Goal: Check status: Check status

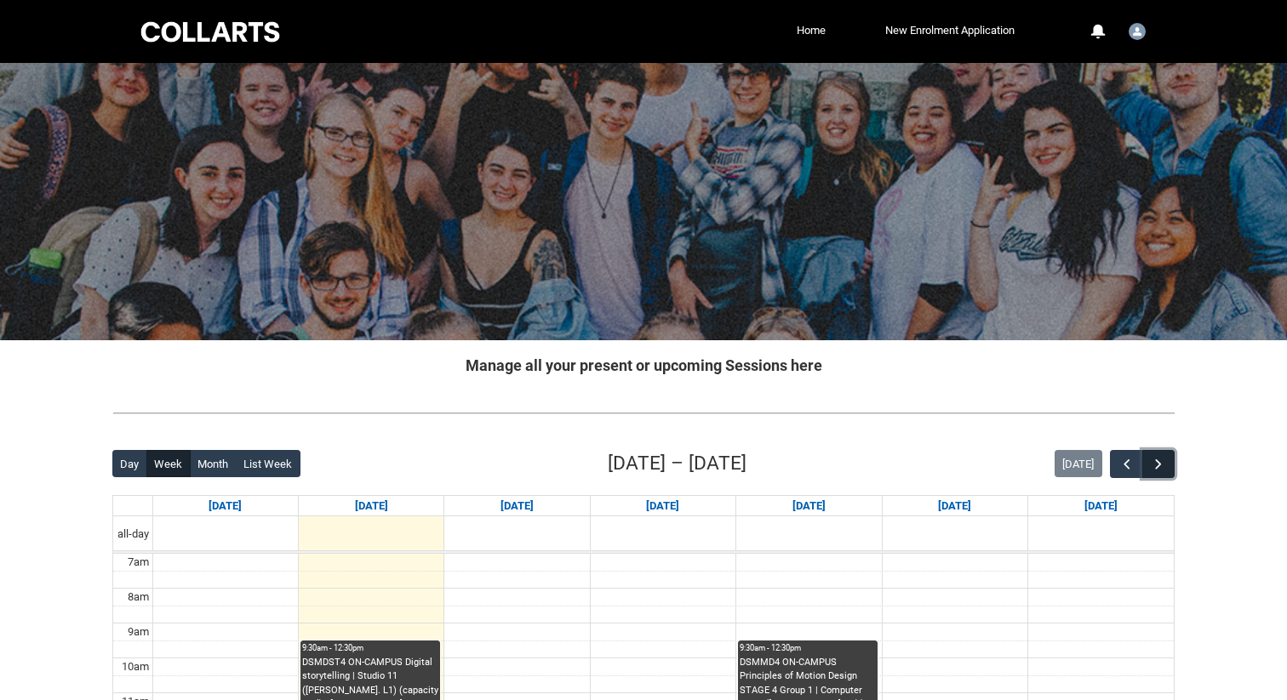
click at [1158, 464] on span "button" at bounding box center [1158, 464] width 17 height 17
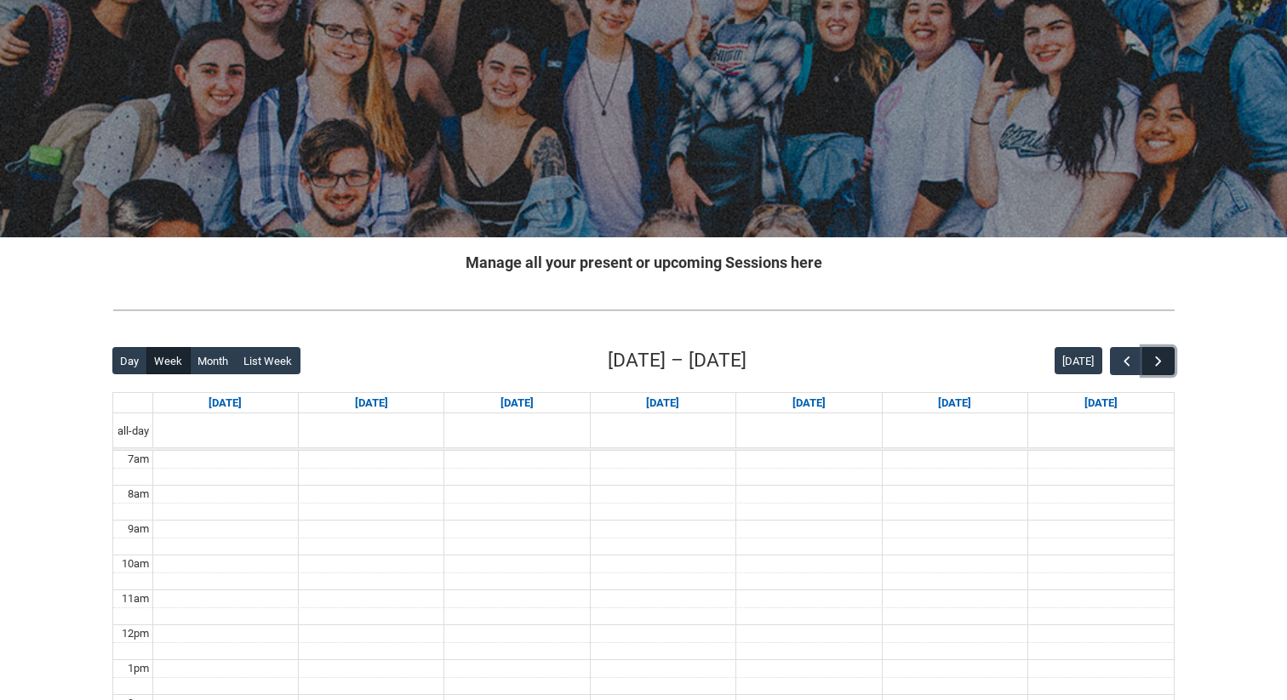
scroll to position [105, 0]
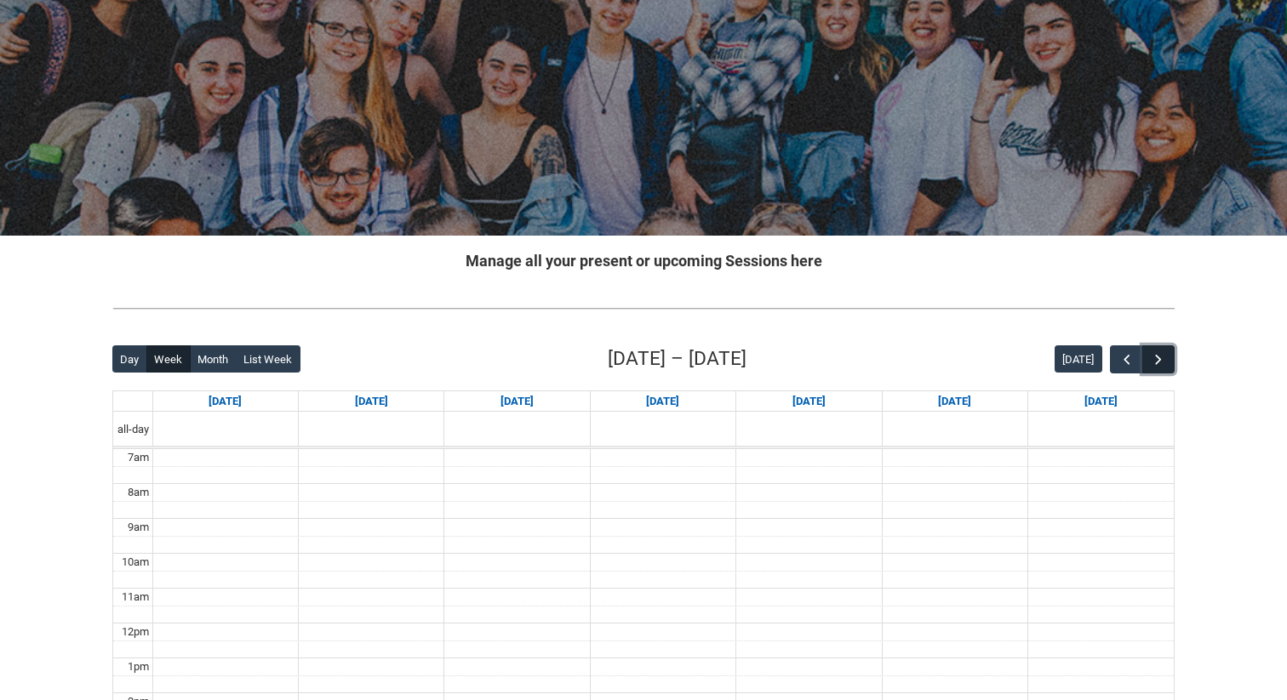
click at [1157, 355] on span "button" at bounding box center [1158, 359] width 17 height 17
click at [1122, 357] on span "button" at bounding box center [1126, 359] width 17 height 17
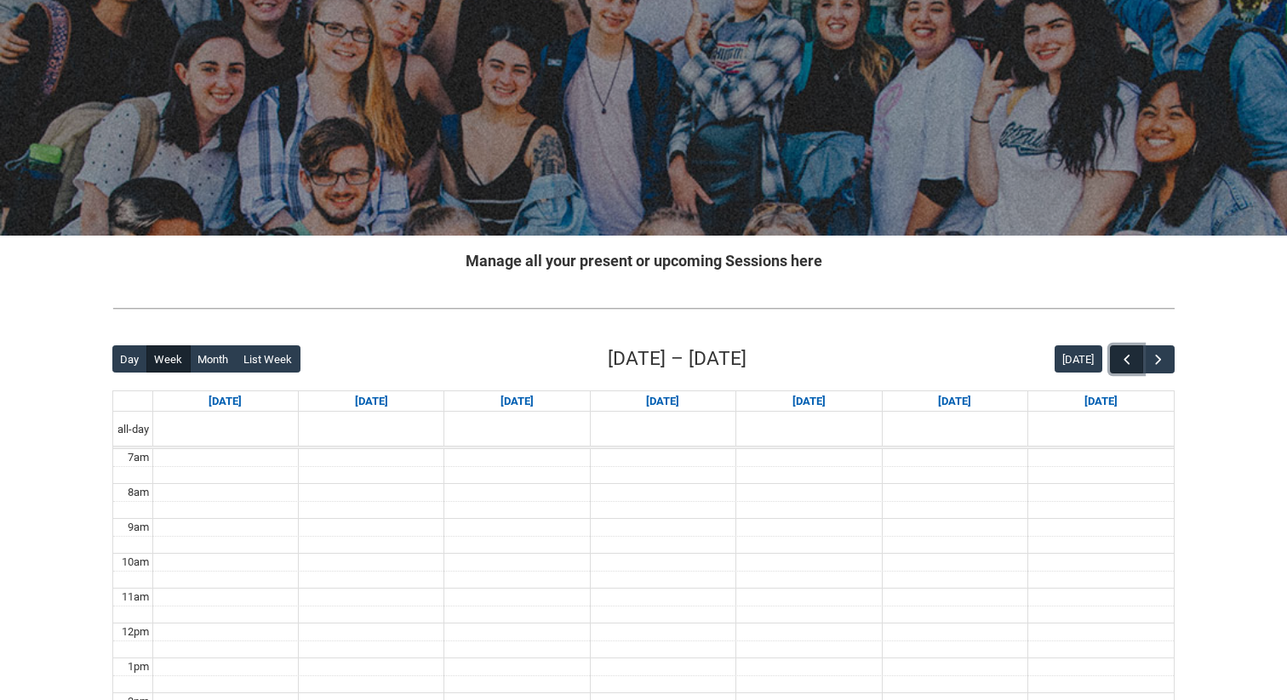
click at [1122, 357] on span "button" at bounding box center [1126, 359] width 17 height 17
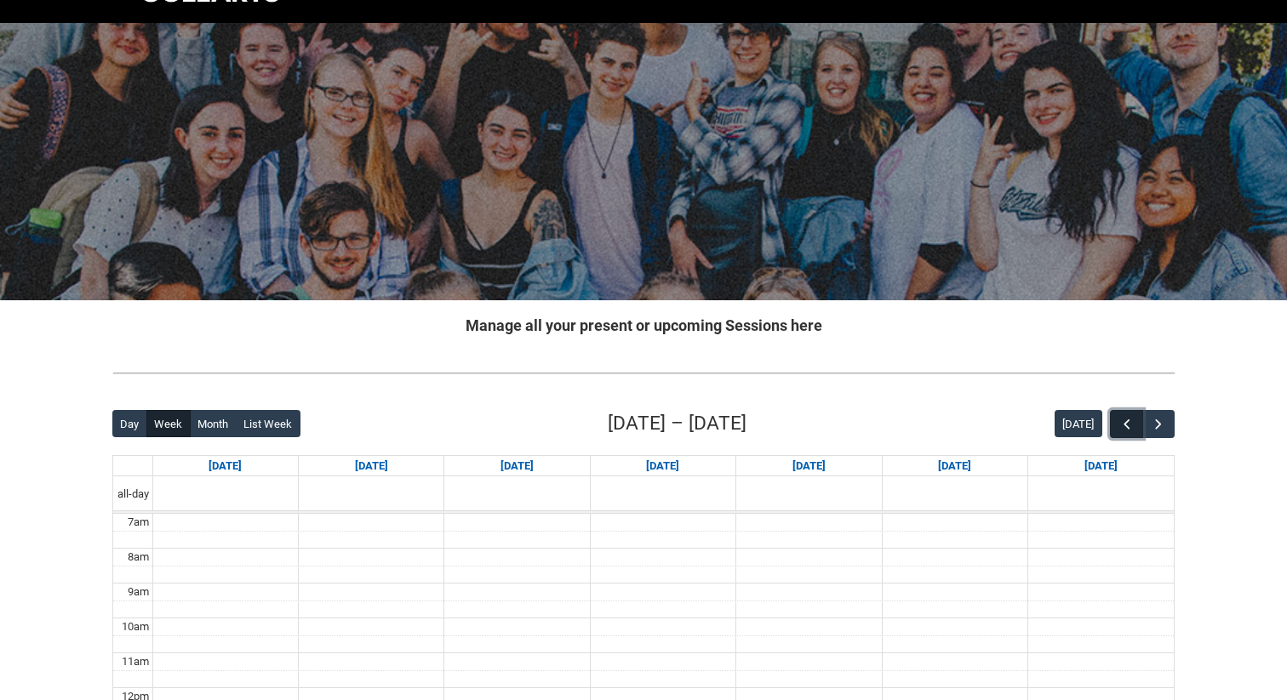
scroll to position [0, 0]
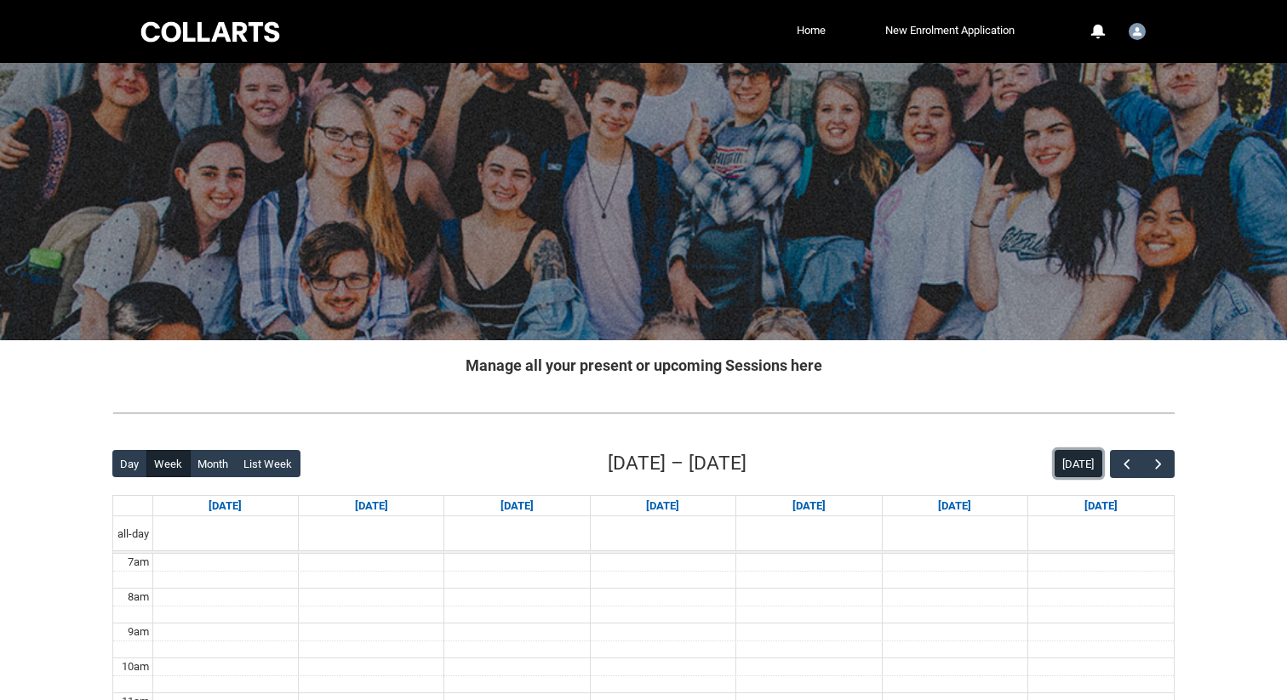
click at [1086, 472] on button "[DATE]" at bounding box center [1078, 463] width 48 height 27
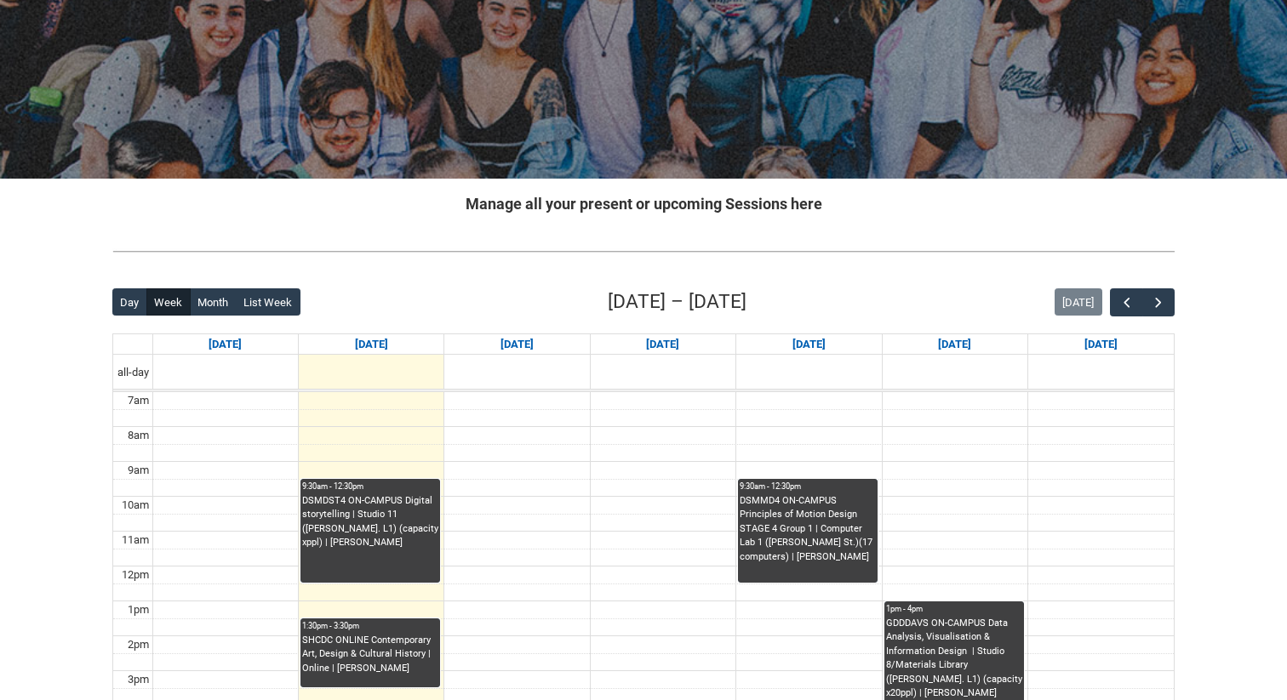
scroll to position [184, 0]
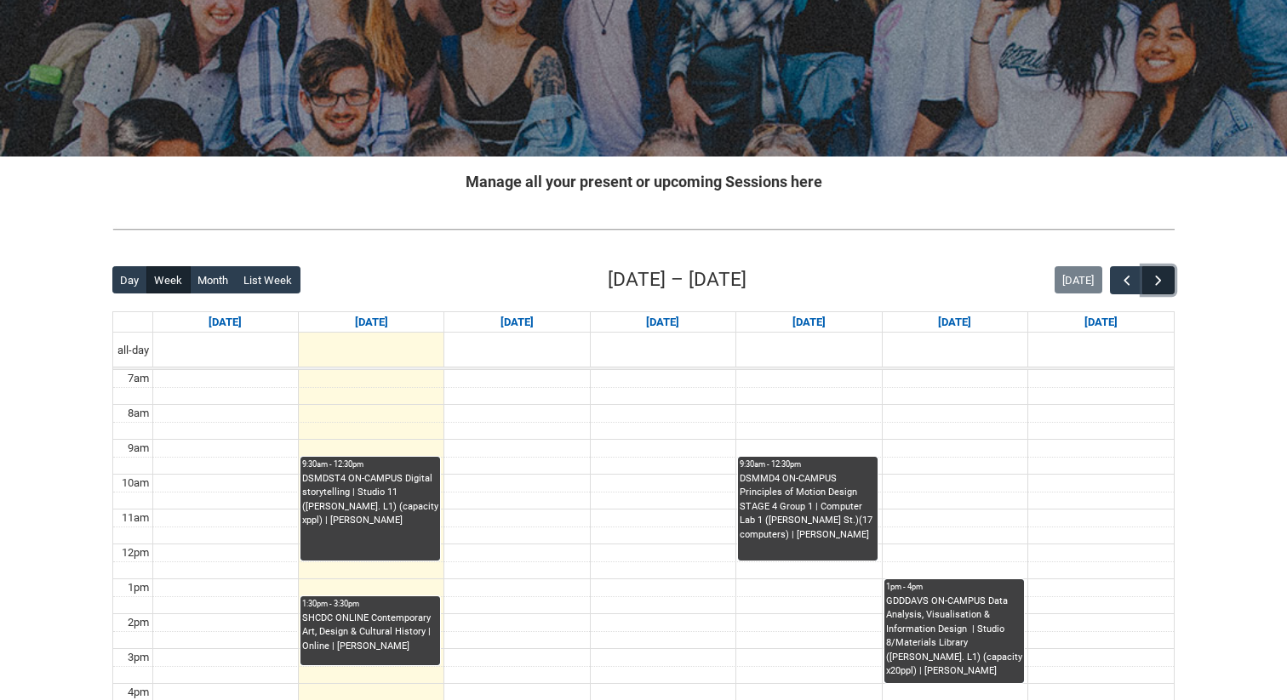
click at [1157, 281] on span "button" at bounding box center [1158, 280] width 17 height 17
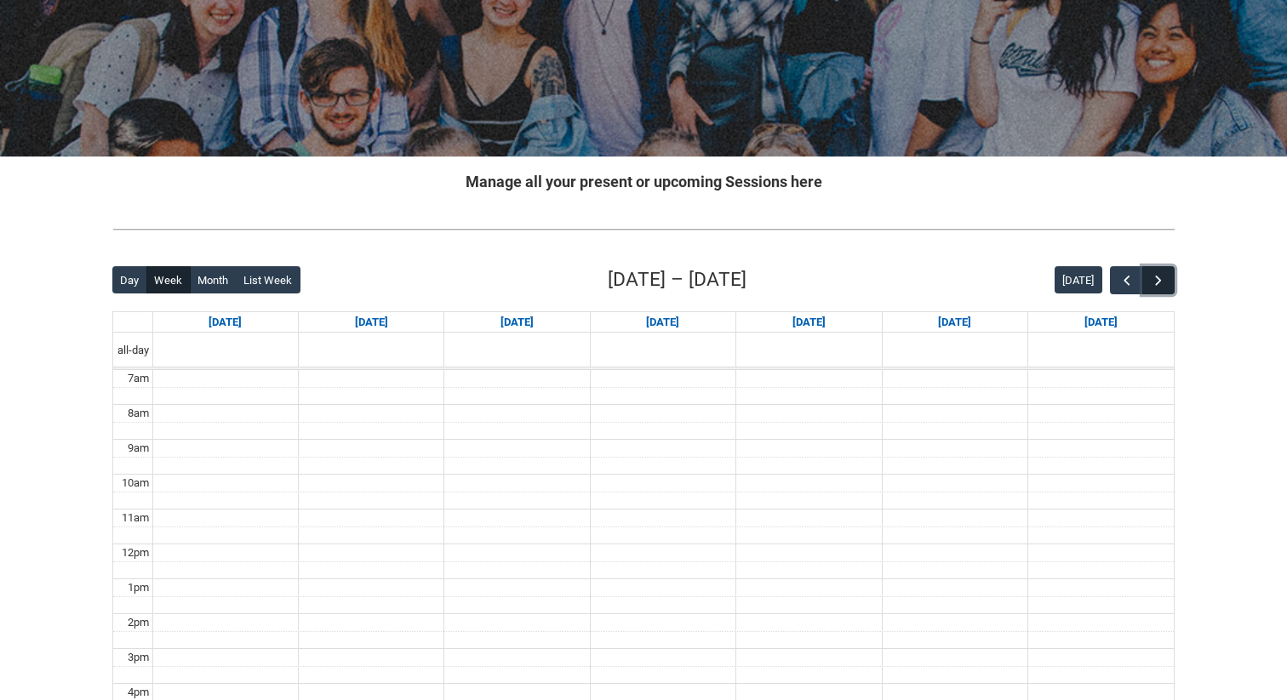
click at [1157, 281] on span "button" at bounding box center [1158, 280] width 17 height 17
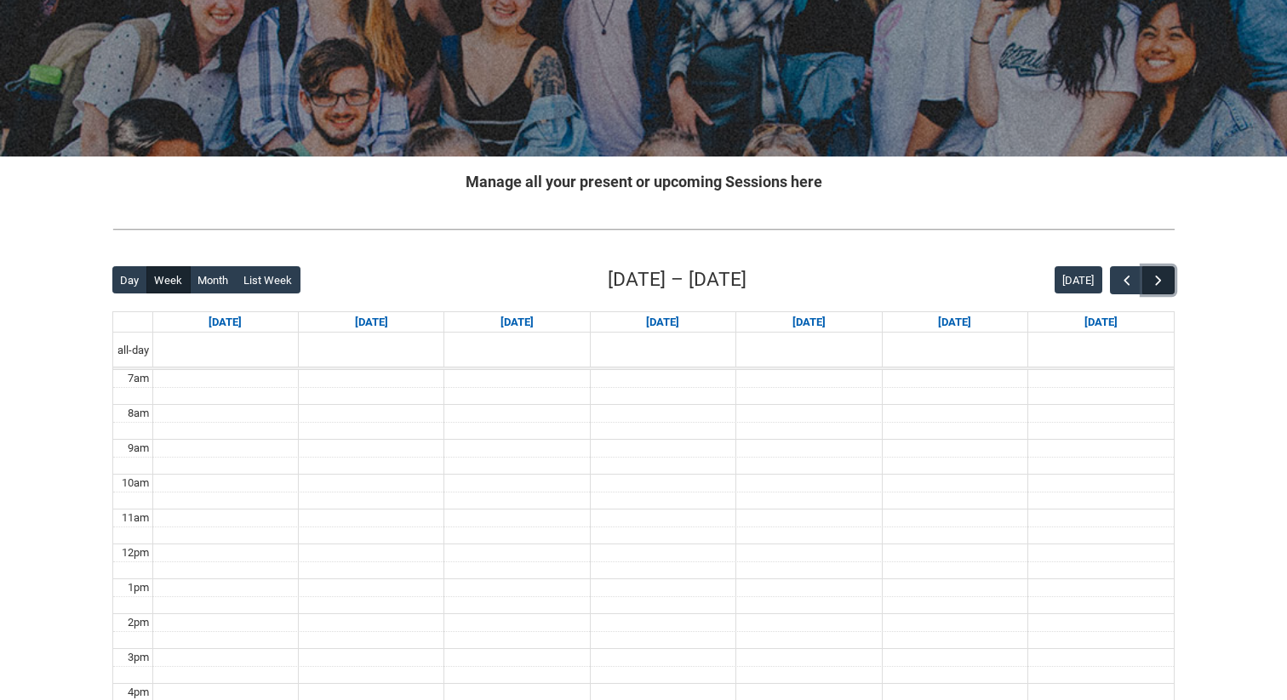
click at [1157, 281] on span "button" at bounding box center [1158, 280] width 17 height 17
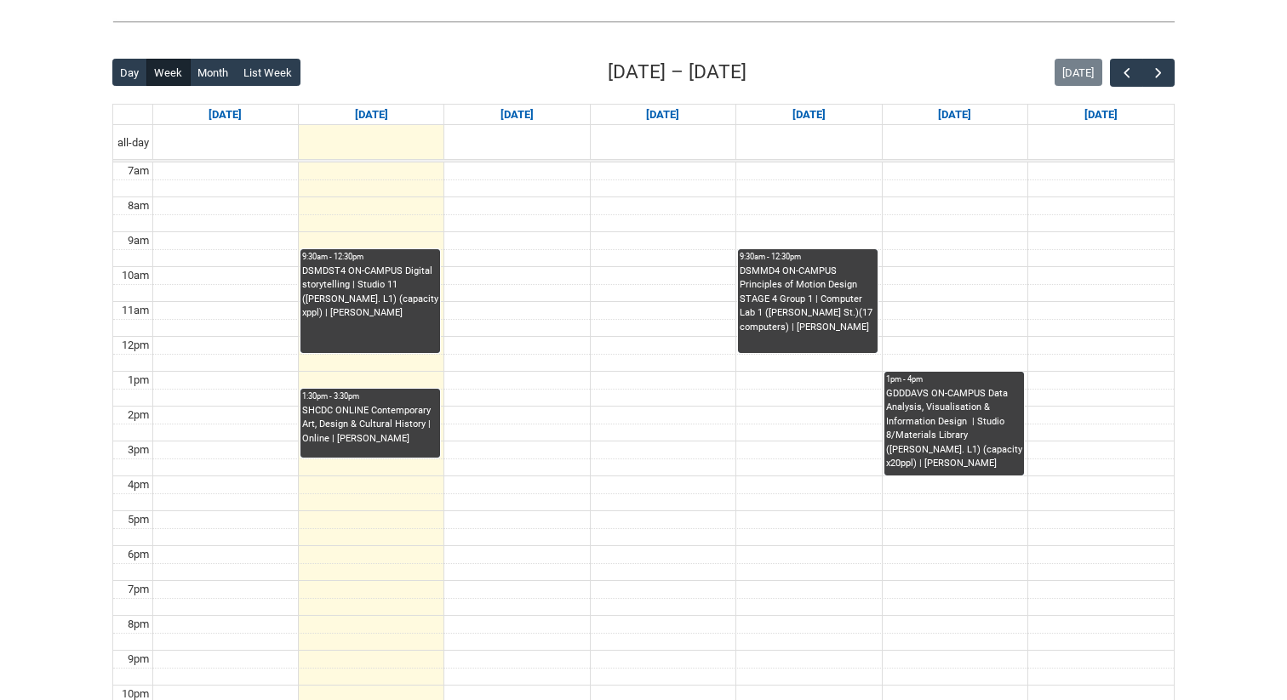
scroll to position [389, 0]
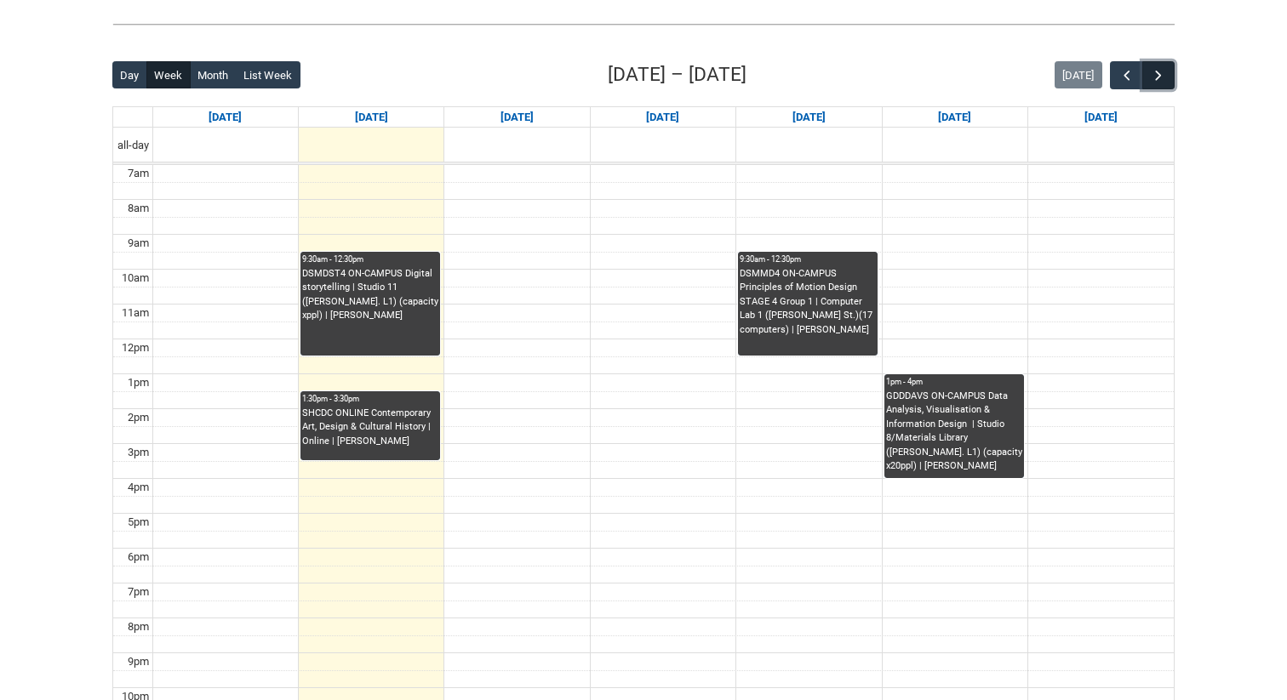
click at [1167, 68] on button "button" at bounding box center [1158, 75] width 32 height 28
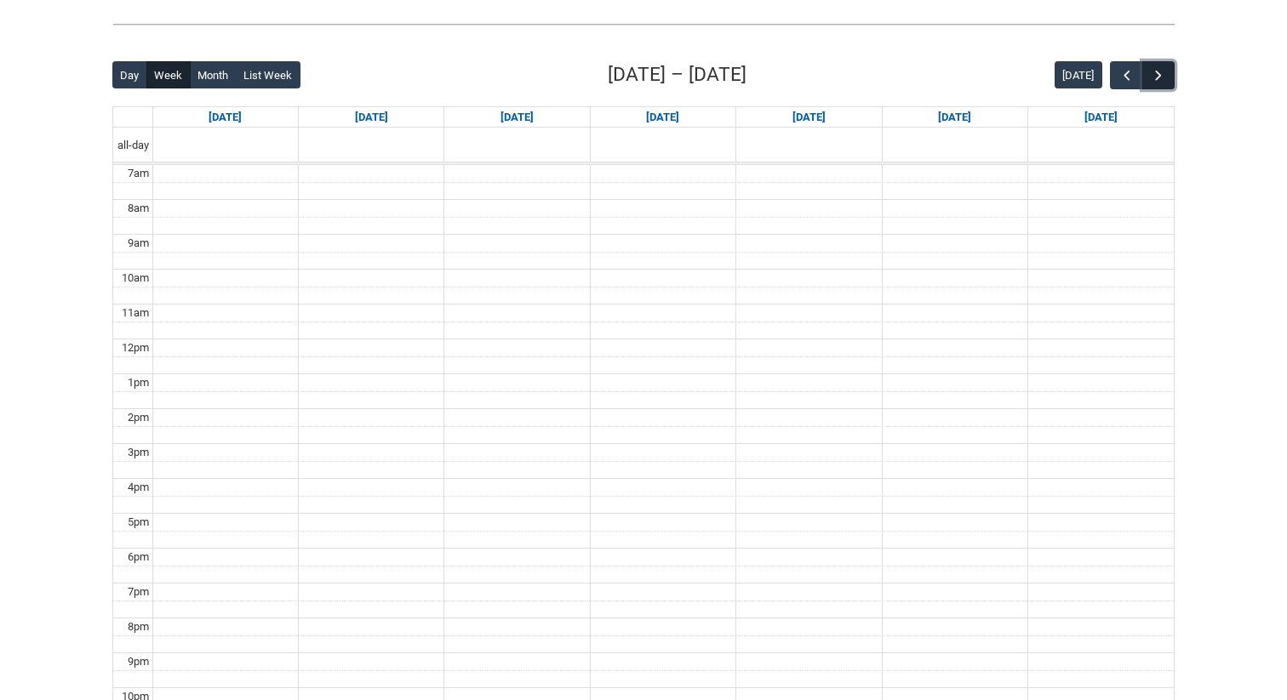
click at [1167, 68] on button "button" at bounding box center [1158, 75] width 32 height 28
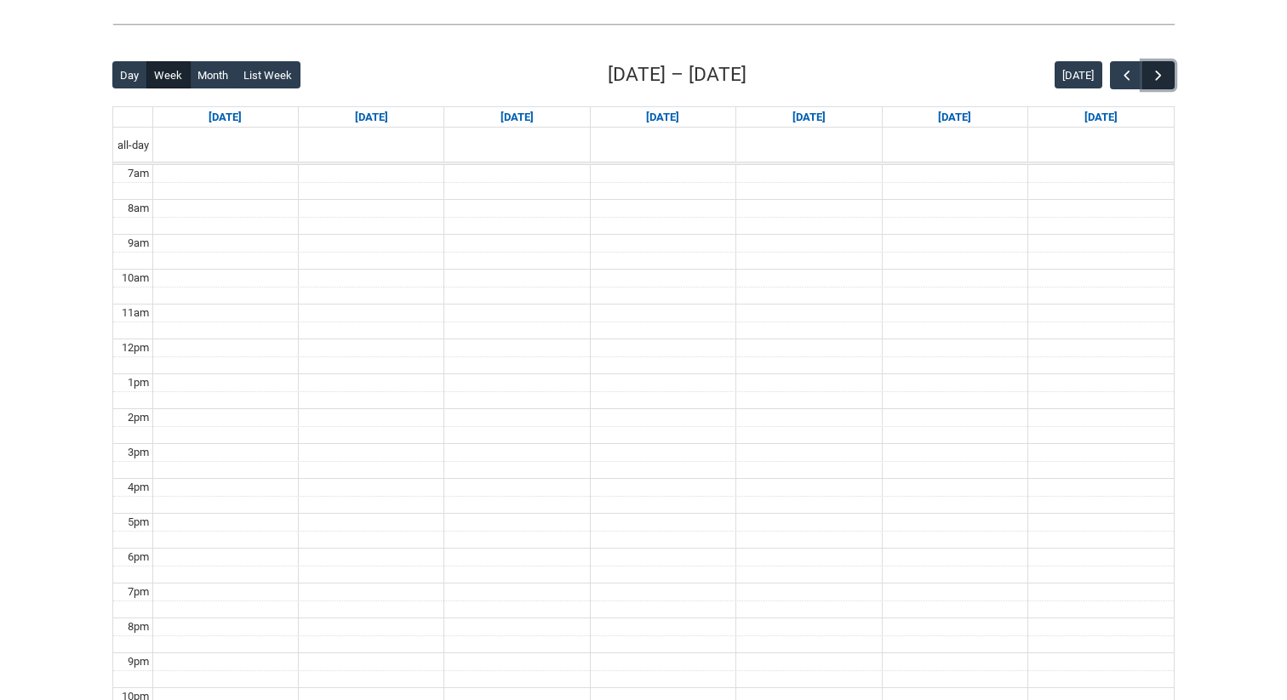
click at [1167, 68] on button "button" at bounding box center [1158, 75] width 32 height 28
click at [1163, 76] on span "button" at bounding box center [1158, 75] width 17 height 17
click at [1138, 79] on button "button" at bounding box center [1126, 75] width 32 height 28
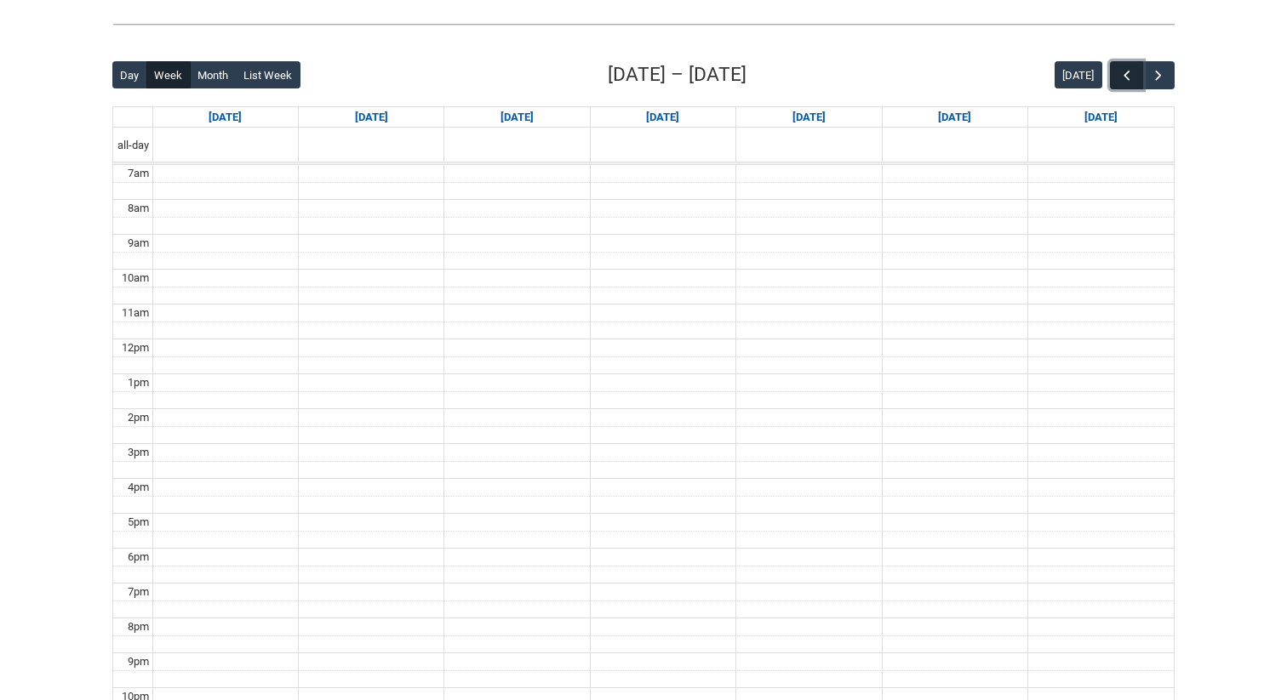
click at [1138, 79] on button "button" at bounding box center [1126, 75] width 32 height 28
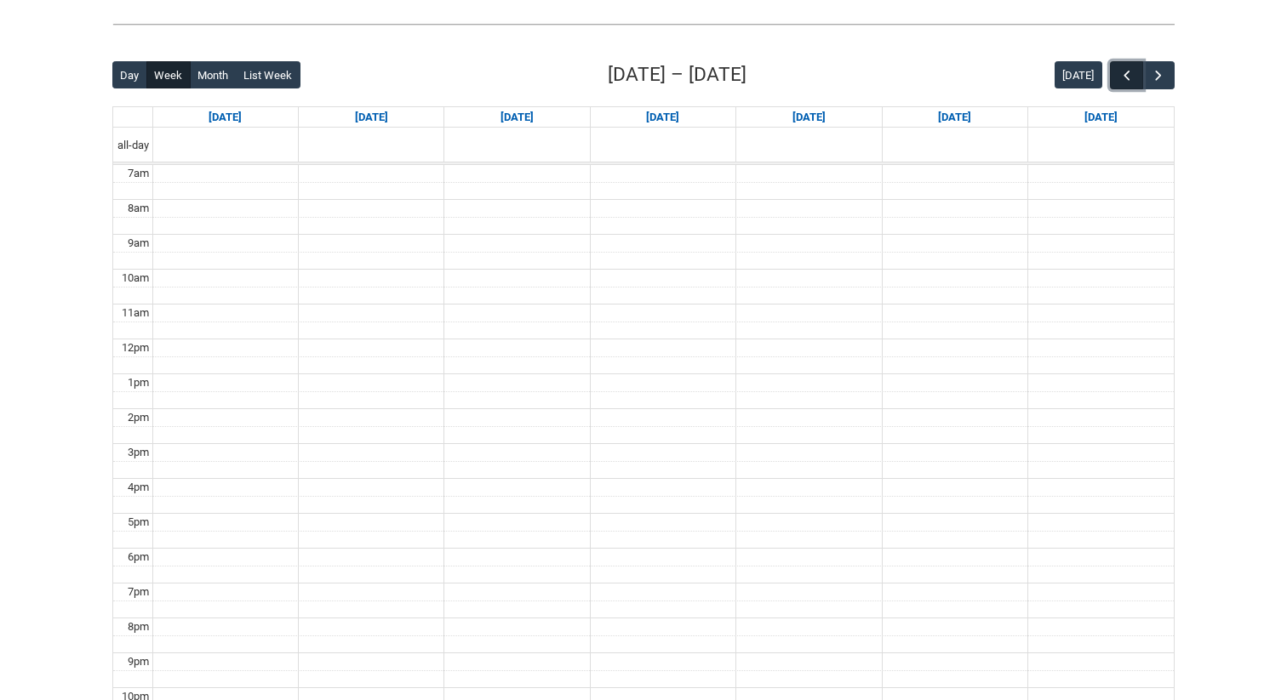
click at [1138, 79] on button "button" at bounding box center [1126, 75] width 32 height 28
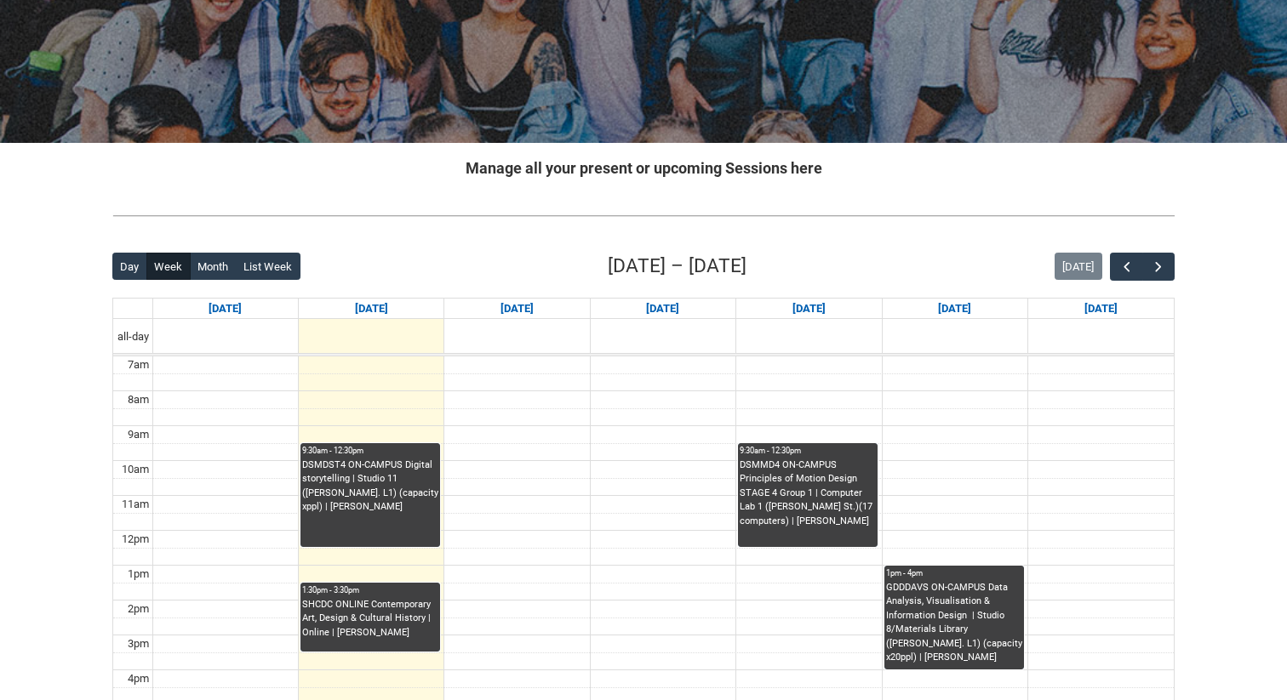
scroll to position [223, 0]
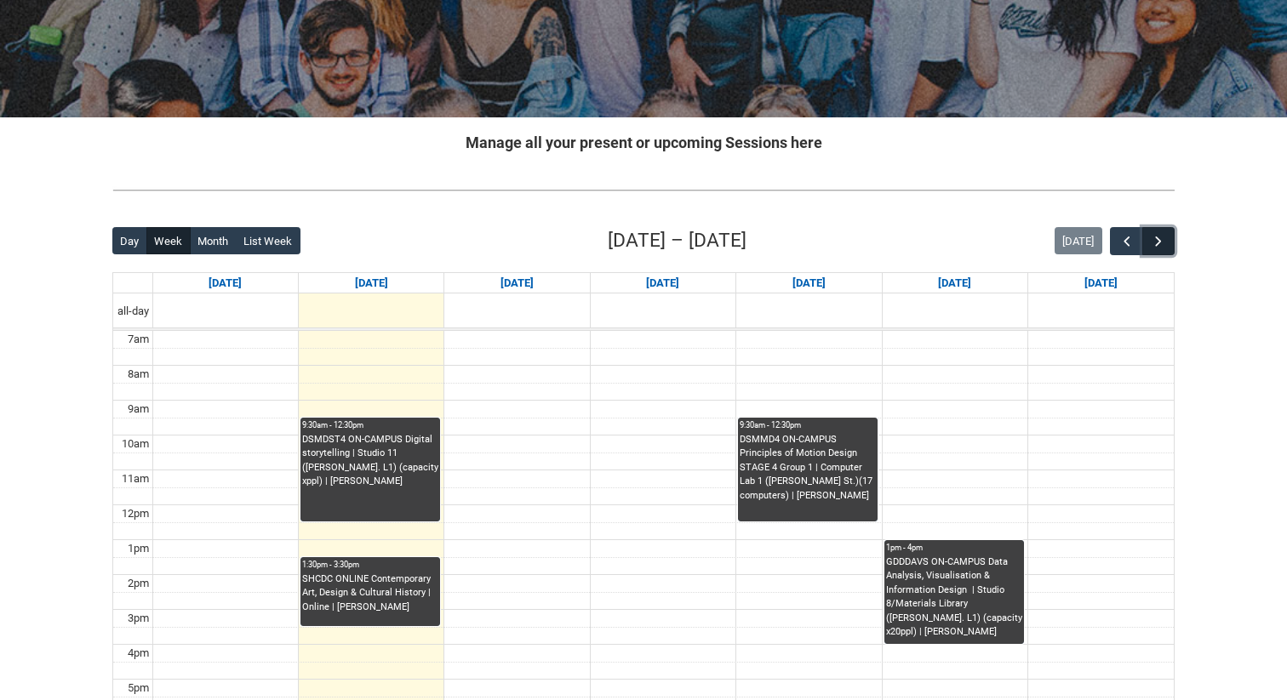
click at [1163, 239] on span "button" at bounding box center [1158, 241] width 17 height 17
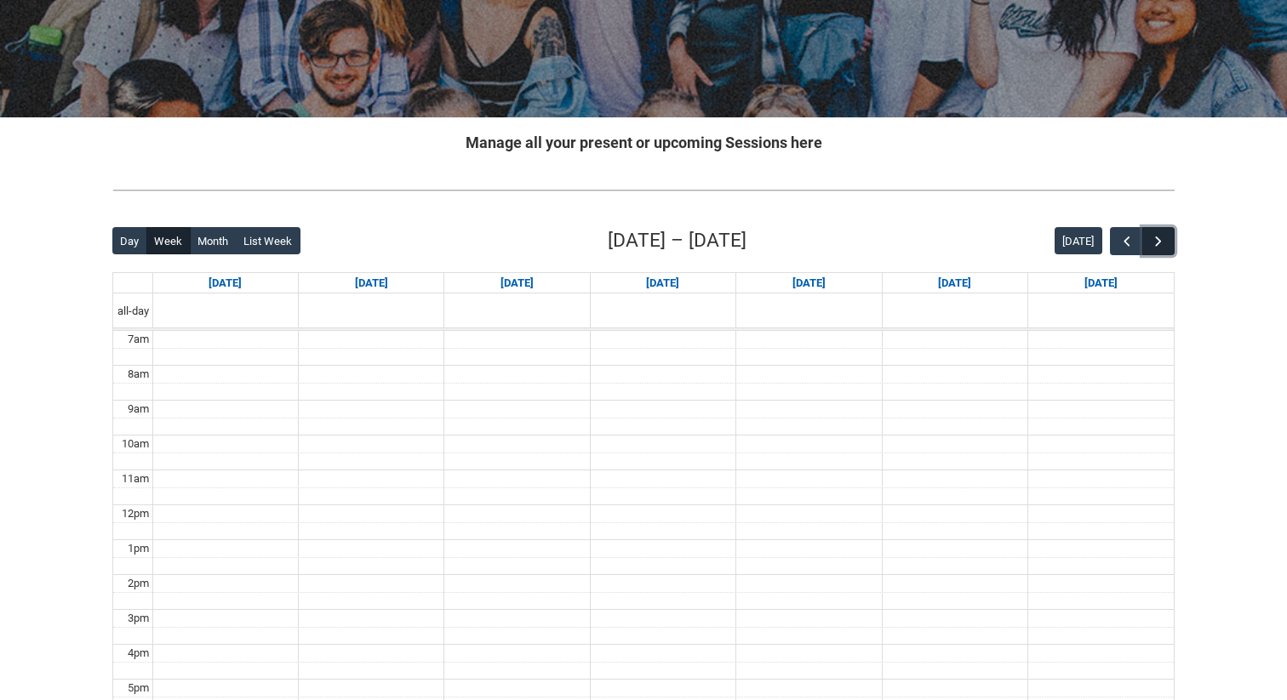
click at [1163, 239] on span "button" at bounding box center [1158, 241] width 17 height 17
click at [1106, 248] on div "[DATE]" at bounding box center [1114, 241] width 120 height 28
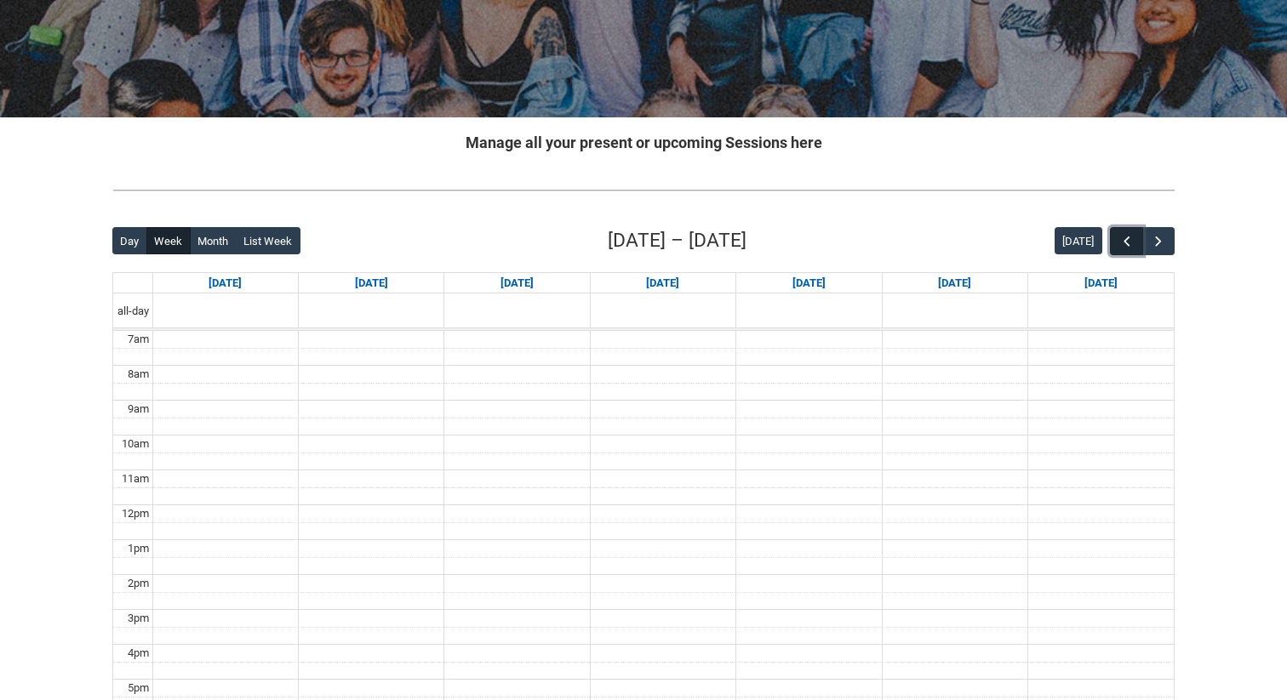
click at [1124, 248] on span "button" at bounding box center [1126, 241] width 17 height 17
